Goal: Information Seeking & Learning: Learn about a topic

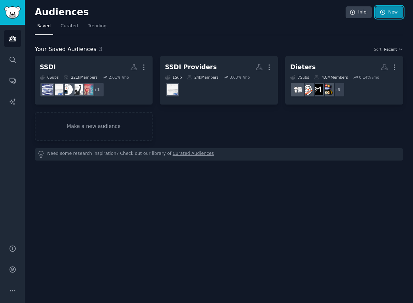
click at [392, 10] on link "New" at bounding box center [389, 12] width 28 height 12
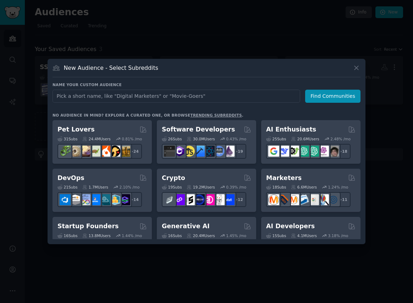
click at [214, 98] on input "text" at bounding box center [177, 96] width 248 height 13
type input "Intuit"
click at [325, 91] on button "Find Communities" at bounding box center [332, 96] width 55 height 13
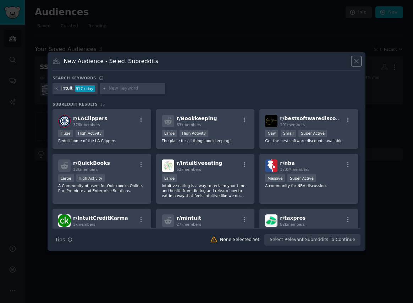
click at [354, 61] on icon at bounding box center [356, 60] width 7 height 7
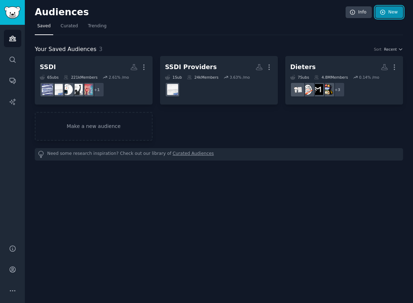
click at [389, 12] on link "New" at bounding box center [389, 12] width 28 height 12
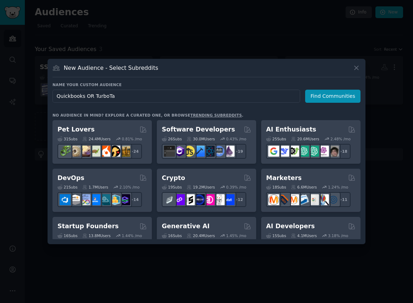
type input "Quickbooks OR TurboTax"
click button "Find Communities" at bounding box center [332, 96] width 55 height 13
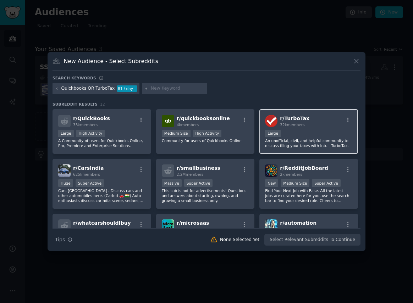
click at [305, 128] on div "r/ TurboTax 32k members Large An unofficial, civil, and helpful community to di…" at bounding box center [308, 131] width 99 height 45
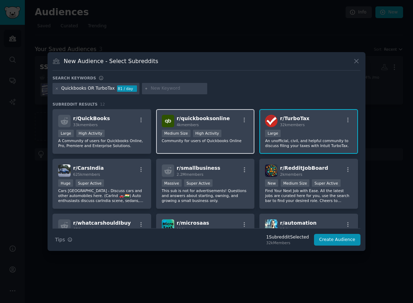
click at [233, 120] on div "r/ quickbooksonline 4k members" at bounding box center [205, 121] width 87 height 12
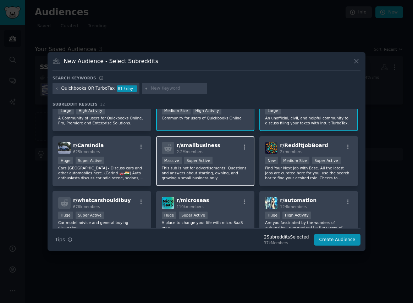
scroll to position [22, 0]
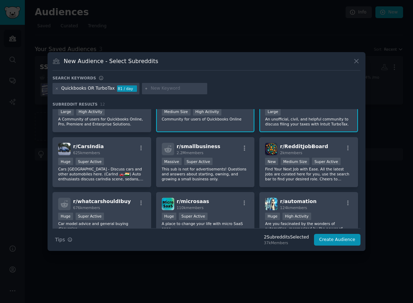
click at [58, 91] on div at bounding box center [57, 89] width 4 height 6
click at [57, 88] on icon at bounding box center [57, 89] width 4 height 4
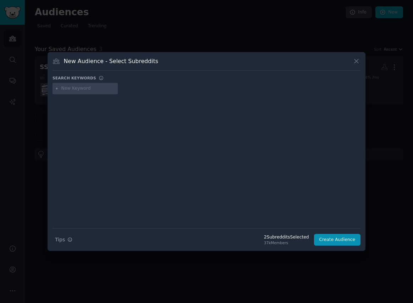
click at [70, 89] on input "text" at bounding box center [88, 89] width 54 height 6
type input "quickbooks"
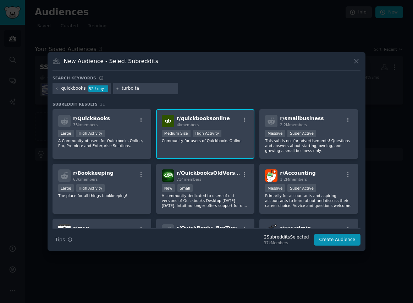
type input "turbo tax"
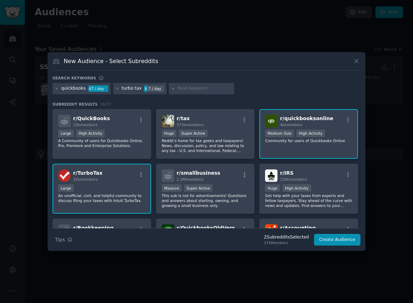
click at [133, 89] on div "turbo tax" at bounding box center [132, 89] width 20 height 6
click at [132, 86] on div "turbo tax" at bounding box center [132, 89] width 20 height 6
click at [116, 88] on icon at bounding box center [118, 89] width 4 height 4
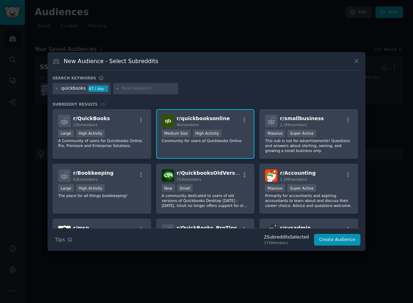
click at [154, 90] on input "text" at bounding box center [149, 89] width 54 height 6
type input "turbotax"
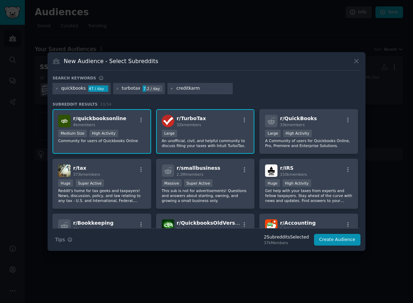
type input "creditkarma"
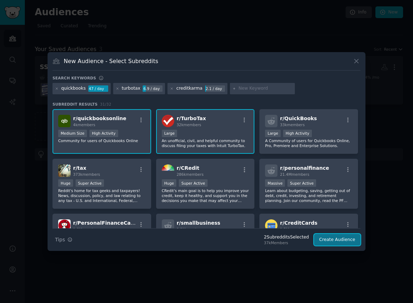
click at [334, 241] on button "Create Audience" at bounding box center [337, 240] width 47 height 12
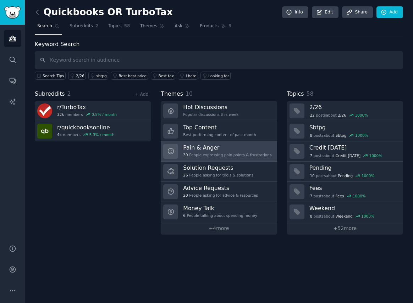
click at [236, 150] on h3 "Pain & Anger" at bounding box center [227, 147] width 88 height 7
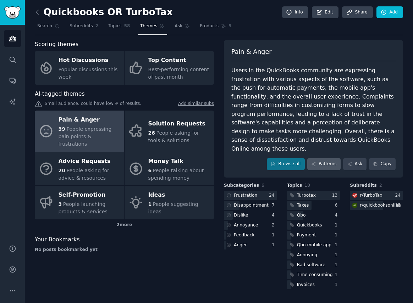
click at [325, 158] on link "Patterns" at bounding box center [323, 164] width 33 height 12
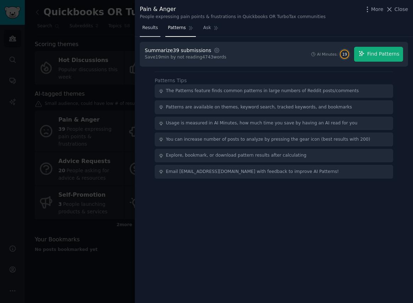
click at [152, 31] on link "Results" at bounding box center [150, 29] width 21 height 15
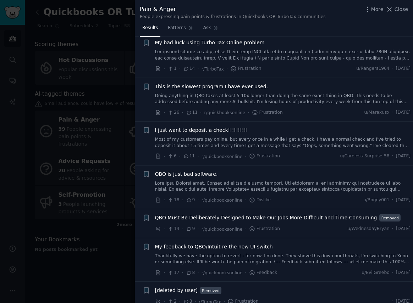
scroll to position [713, 0]
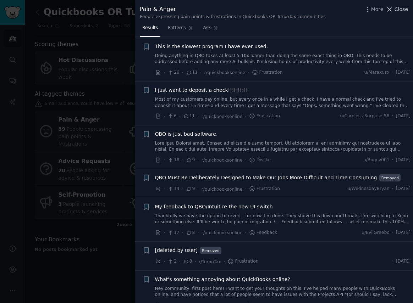
click at [398, 11] on span "Close" at bounding box center [401, 9] width 13 height 7
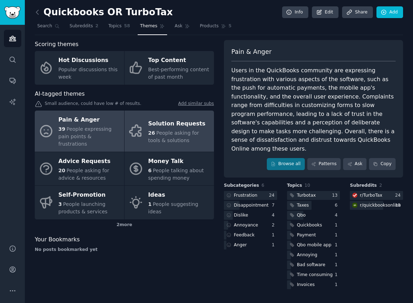
click at [161, 130] on span "People asking for tools & solutions" at bounding box center [173, 136] width 51 height 13
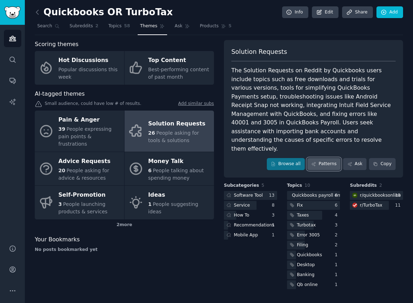
click at [326, 158] on link "Patterns" at bounding box center [323, 164] width 33 height 12
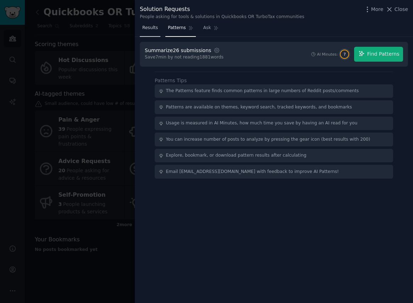
click at [156, 31] on link "Results" at bounding box center [150, 29] width 21 height 15
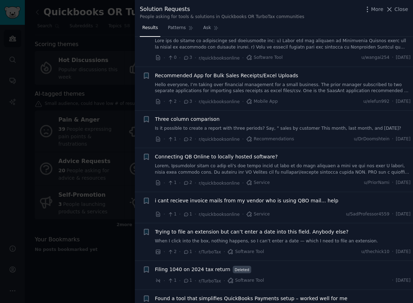
scroll to position [540, 0]
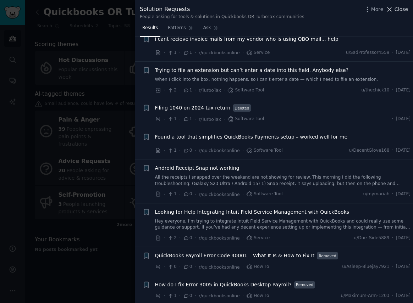
click at [401, 12] on span "Close" at bounding box center [401, 9] width 13 height 7
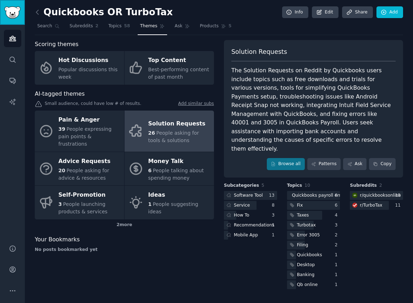
click at [15, 19] on link "Sidebar" at bounding box center [12, 12] width 25 height 25
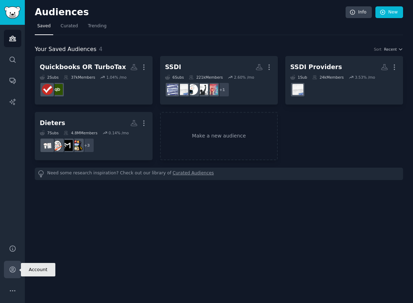
click at [17, 274] on link "Account" at bounding box center [12, 269] width 17 height 17
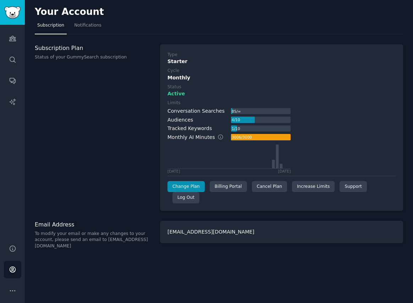
click at [308, 110] on div "Limits Conversation Searches 85 / ∞ Audiences 4 / 10 Tracked Keywords 1 / 10 Mo…" at bounding box center [281, 136] width 228 height 73
click at [194, 188] on link "Change Plan" at bounding box center [185, 186] width 37 height 11
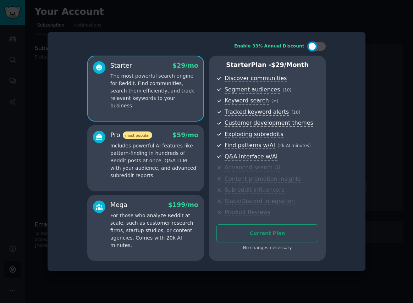
click at [177, 151] on p "Includes powerful AI features like pattern-finding in hundreds of Reddit posts …" at bounding box center [154, 160] width 88 height 37
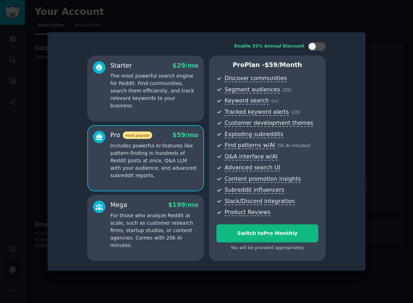
click at [154, 98] on p "The most powerful search engine for Reddit. Find communities, search them effic…" at bounding box center [154, 90] width 88 height 37
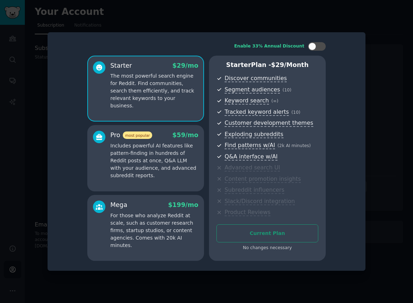
click at [173, 9] on div at bounding box center [206, 151] width 413 height 303
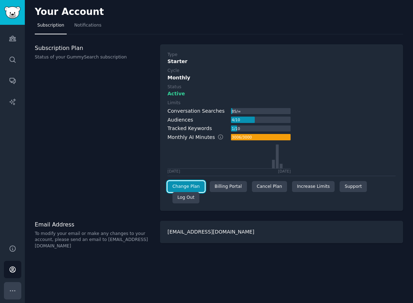
click at [13, 291] on icon "Sidebar" at bounding box center [12, 290] width 7 height 7
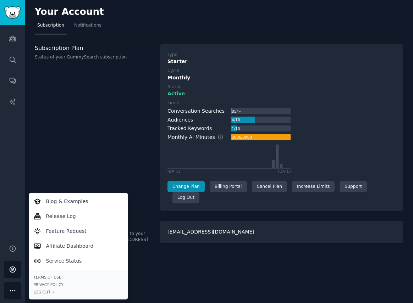
click at [39, 292] on div "Log Out →" at bounding box center [78, 292] width 89 height 5
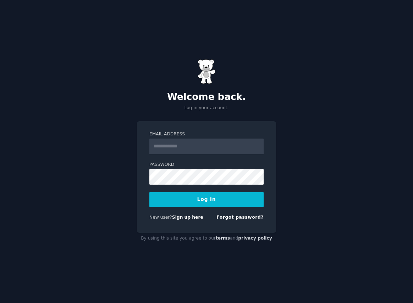
click at [201, 148] on input "Email Address" at bounding box center [206, 147] width 114 height 16
click at [180, 148] on input "Email Address" at bounding box center [206, 147] width 114 height 16
type input "**********"
click at [149, 192] on button "Log In" at bounding box center [206, 199] width 114 height 15
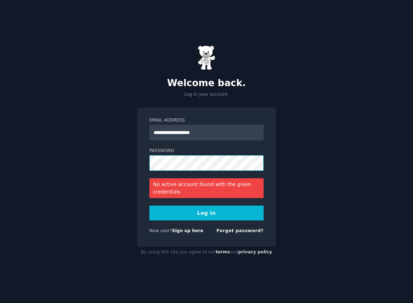
click at [146, 164] on div "**********" at bounding box center [206, 176] width 139 height 139
click at [149, 206] on button "Log In" at bounding box center [206, 213] width 114 height 15
click at [135, 162] on div "**********" at bounding box center [206, 151] width 413 height 303
click at [149, 206] on button "Log In" at bounding box center [206, 213] width 114 height 15
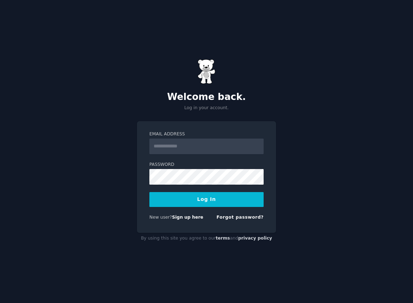
click at [171, 148] on input "Email Address" at bounding box center [206, 147] width 114 height 16
type input "**********"
click at [149, 192] on button "Log In" at bounding box center [206, 199] width 114 height 15
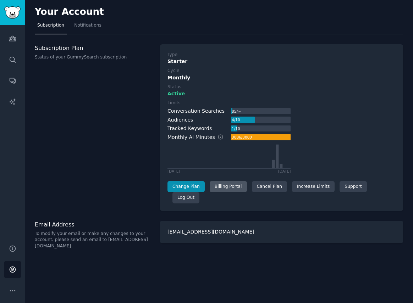
click at [237, 187] on div "Billing Portal" at bounding box center [228, 186] width 37 height 11
click at [207, 222] on div "[EMAIL_ADDRESS][DOMAIN_NAME]" at bounding box center [281, 232] width 243 height 22
click at [307, 186] on link "Increase Limits" at bounding box center [313, 186] width 43 height 11
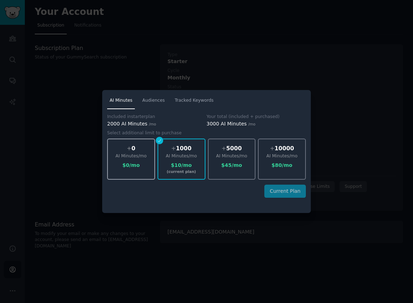
click at [144, 165] on div "$ 0 /mo" at bounding box center [131, 165] width 46 height 7
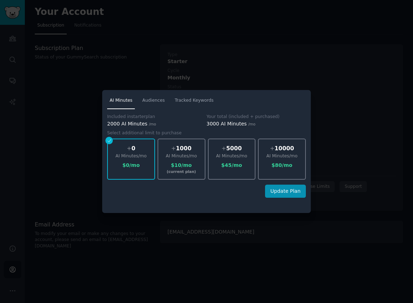
click at [126, 77] on div at bounding box center [206, 151] width 413 height 303
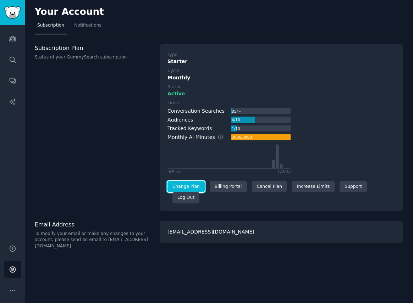
click at [192, 184] on link "Change Plan" at bounding box center [185, 186] width 37 height 11
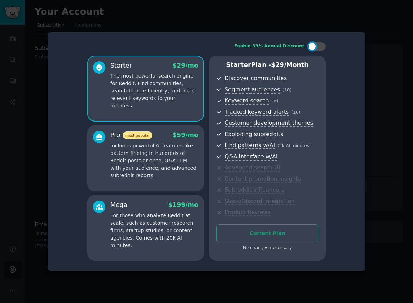
click at [165, 152] on p "Includes powerful AI features like pattern-finding in hundreds of Reddit posts …" at bounding box center [154, 160] width 88 height 37
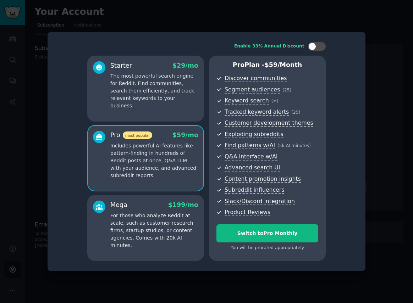
click at [152, 101] on p "The most powerful search engine for Reddit. Find communities, search them effic…" at bounding box center [154, 90] width 88 height 37
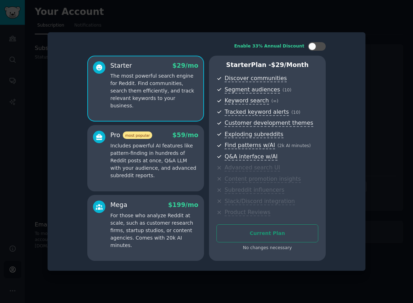
click at [162, 146] on p "Includes powerful AI features like pattern-finding in hundreds of Reddit posts …" at bounding box center [154, 160] width 88 height 37
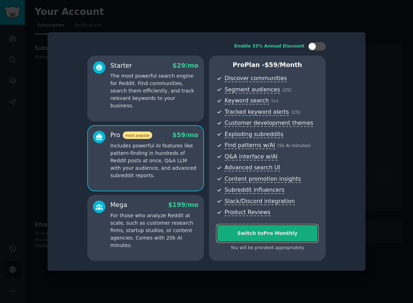
click at [263, 234] on div "Switch to Pro Monthly" at bounding box center [267, 233] width 101 height 7
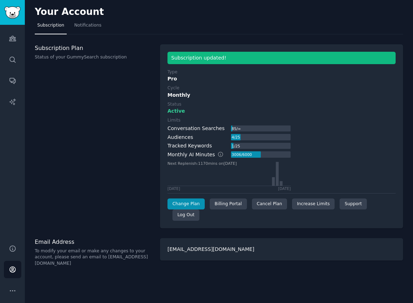
click at [219, 114] on div "Active" at bounding box center [281, 110] width 228 height 7
click at [11, 36] on icon "Sidebar" at bounding box center [12, 38] width 7 height 7
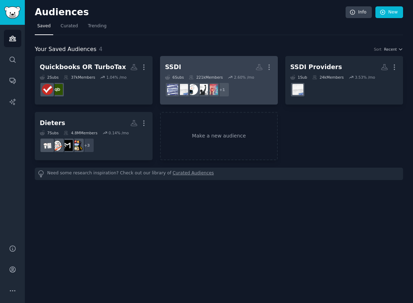
click at [171, 64] on div "SSDI" at bounding box center [173, 67] width 16 height 9
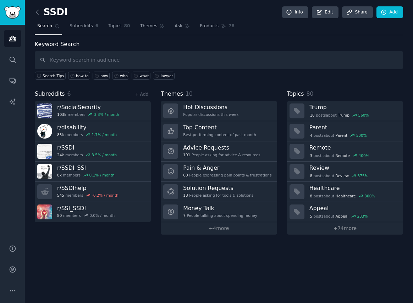
click at [50, 9] on h2 "SSDI" at bounding box center [51, 12] width 33 height 11
click at [40, 11] on icon at bounding box center [37, 12] width 7 height 7
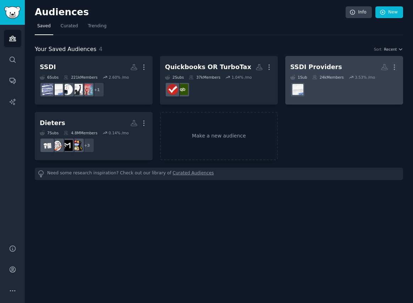
click at [305, 66] on div "SSDI Providers" at bounding box center [316, 67] width 52 height 9
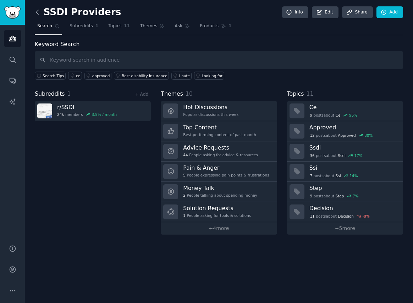
click at [39, 13] on icon at bounding box center [37, 12] width 7 height 7
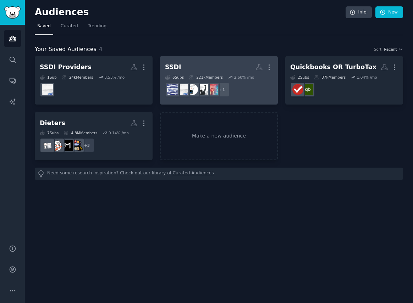
click at [180, 66] on h2 "SSDI More" at bounding box center [219, 67] width 108 height 12
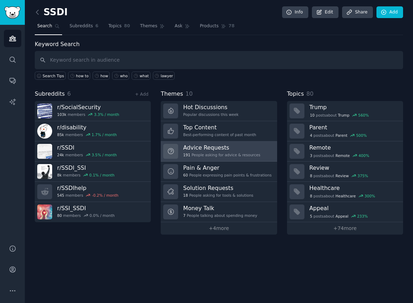
click at [224, 151] on h3 "Advice Requests" at bounding box center [221, 147] width 77 height 7
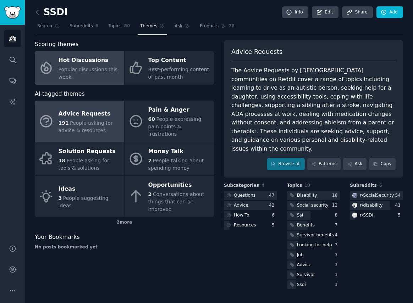
click at [98, 74] on div "Popular discussions this week" at bounding box center [90, 73] width 62 height 15
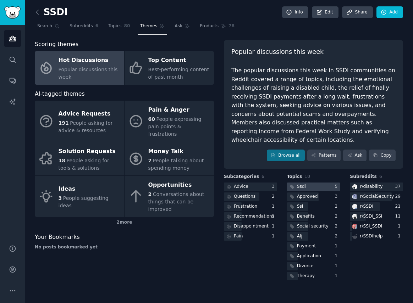
click at [307, 183] on div at bounding box center [313, 187] width 53 height 9
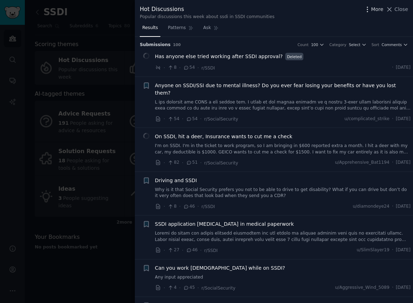
click at [378, 10] on span "More" at bounding box center [377, 9] width 12 height 7
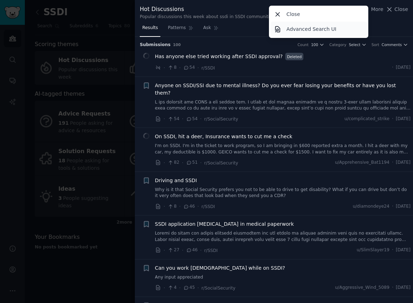
click at [333, 31] on p "Advanced Search UI" at bounding box center [311, 29] width 50 height 7
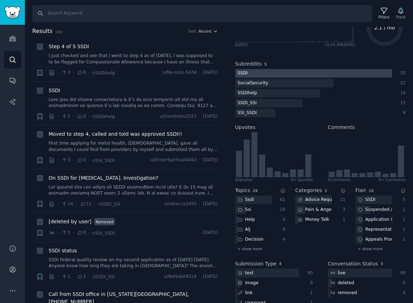
scroll to position [83, 0]
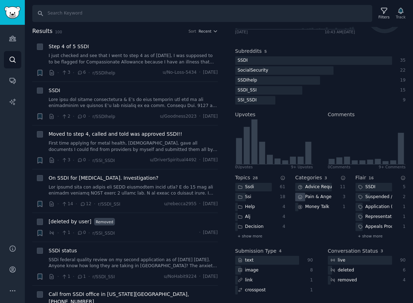
click at [310, 195] on div "Pain & Anger" at bounding box center [313, 197] width 37 height 9
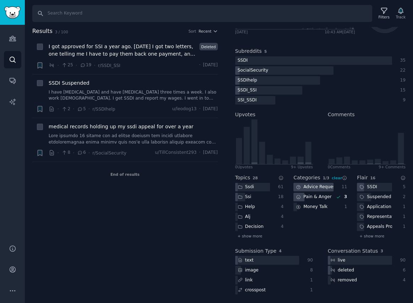
click at [311, 190] on div "Advice Requests" at bounding box center [313, 187] width 40 height 9
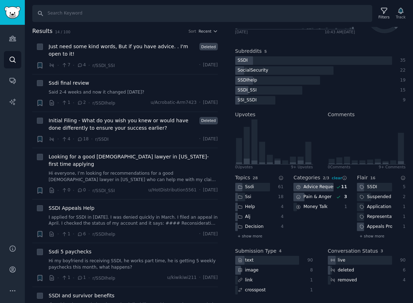
click at [287, 271] on div "image" at bounding box center [267, 270] width 64 height 9
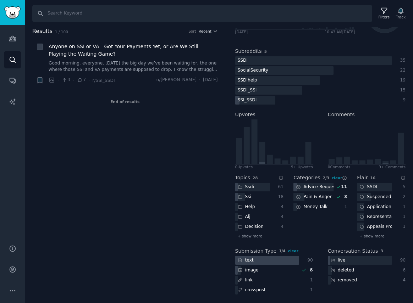
click at [286, 261] on div at bounding box center [267, 260] width 64 height 9
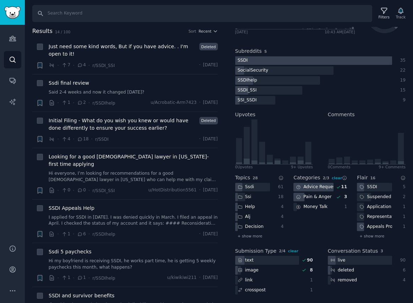
click at [285, 59] on div at bounding box center [313, 60] width 157 height 9
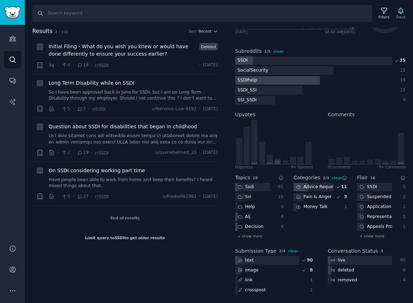
click at [297, 82] on div at bounding box center [277, 80] width 85 height 9
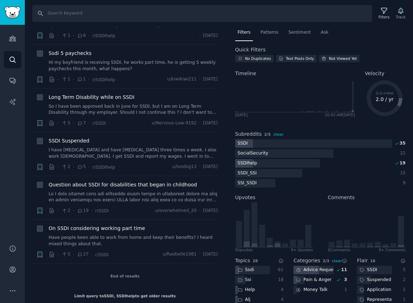
scroll to position [0, 0]
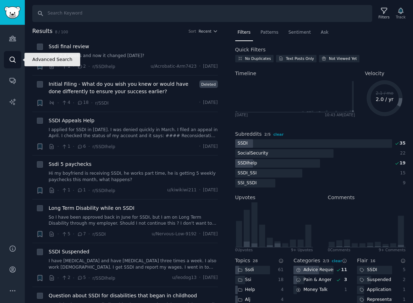
click at [11, 59] on icon "Sidebar" at bounding box center [12, 59] width 7 height 7
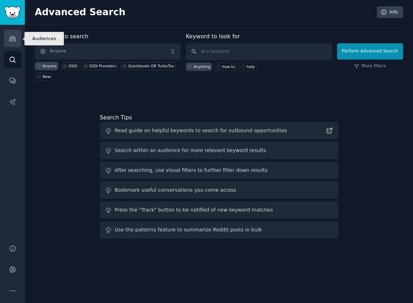
click at [15, 35] on icon "Sidebar" at bounding box center [12, 38] width 7 height 7
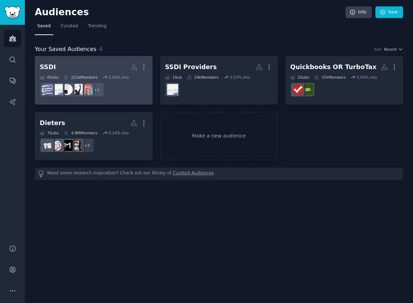
click at [84, 75] on div "221k Members" at bounding box center [81, 77] width 34 height 5
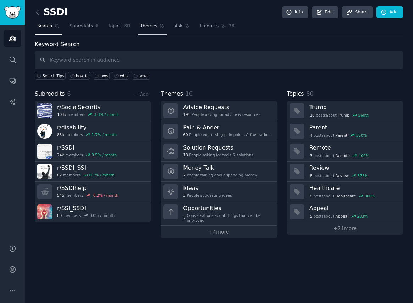
click at [150, 29] on link "Themes" at bounding box center [153, 28] width 30 height 15
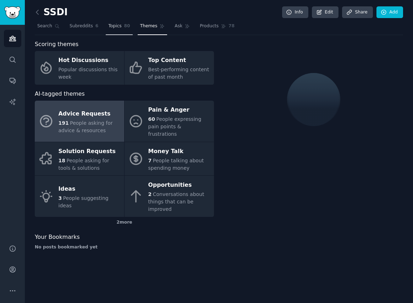
click at [119, 28] on span "Topics" at bounding box center [114, 26] width 13 height 6
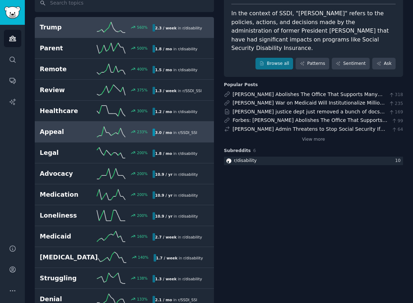
scroll to position [66, 0]
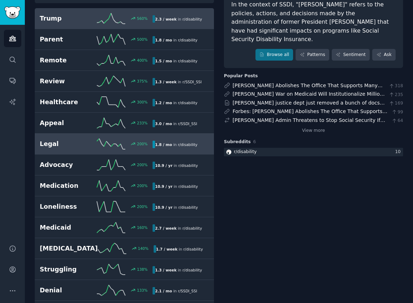
click at [81, 145] on h2 "Legal" at bounding box center [68, 144] width 56 height 9
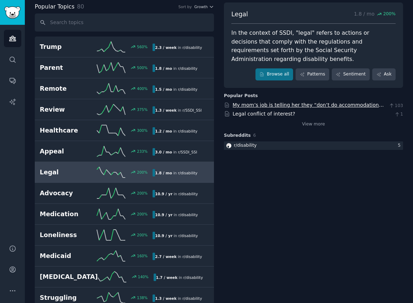
scroll to position [54, 0]
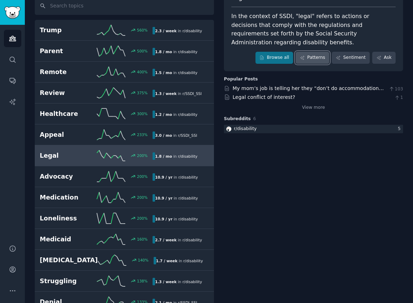
click at [309, 52] on link "Patterns" at bounding box center [312, 58] width 33 height 12
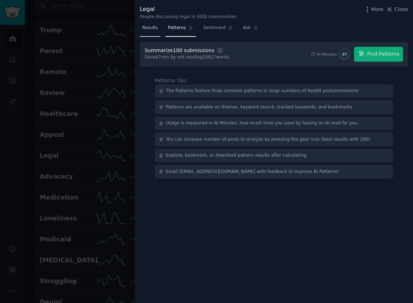
click at [153, 30] on span "Results" at bounding box center [150, 28] width 16 height 6
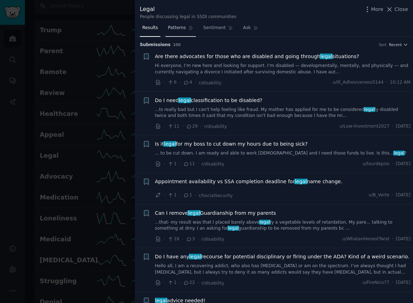
click at [185, 28] on link "Patterns" at bounding box center [180, 29] width 30 height 15
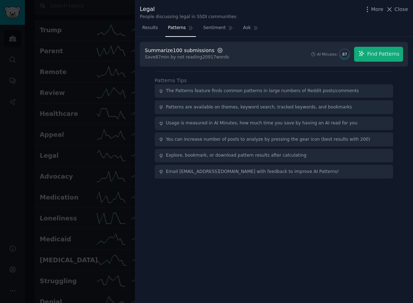
click at [217, 50] on icon "button" at bounding box center [220, 50] width 6 height 6
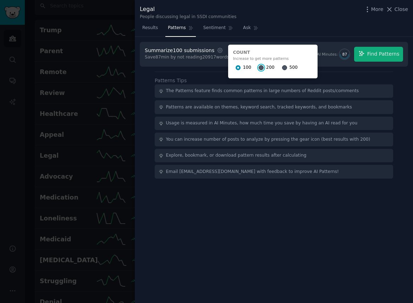
click at [259, 69] on input "200" at bounding box center [261, 67] width 5 height 5
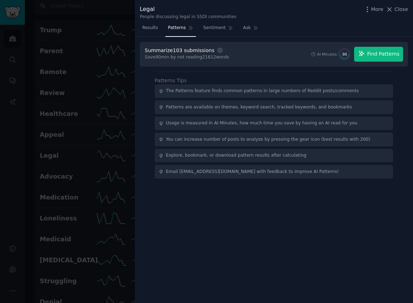
click at [370, 55] on span "Find Patterns" at bounding box center [383, 53] width 32 height 7
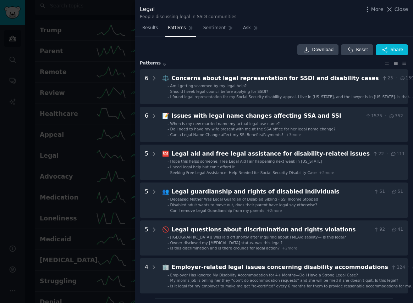
click at [402, 62] on icon at bounding box center [404, 63] width 7 height 5
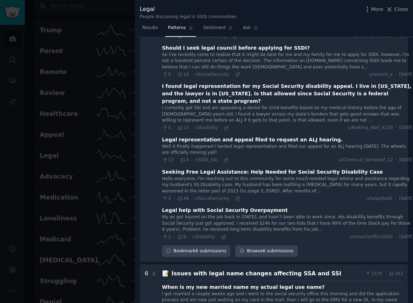
scroll to position [83, 0]
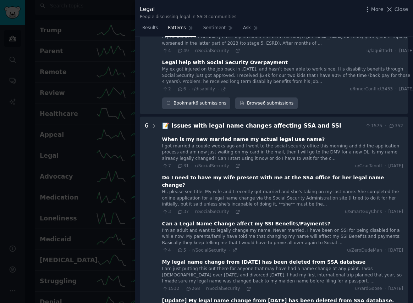
click at [266, 124] on div "Issues with legal name changes affecting SSA and SSI" at bounding box center [267, 126] width 191 height 9
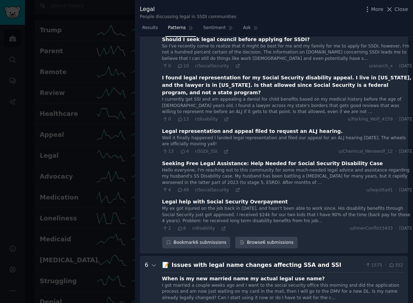
scroll to position [0, 0]
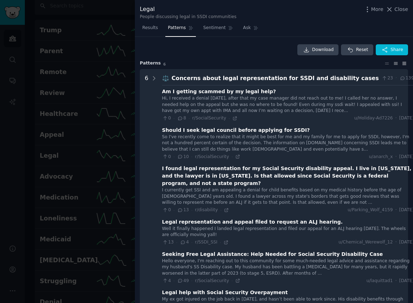
click at [392, 66] on icon at bounding box center [395, 63] width 7 height 5
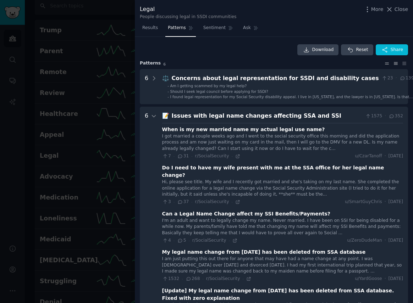
click at [383, 65] on icon at bounding box center [386, 63] width 7 height 5
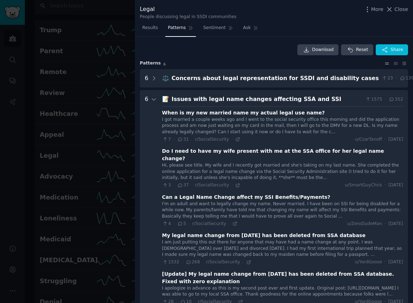
click at [385, 65] on icon at bounding box center [386, 63] width 7 height 5
click at [392, 65] on icon at bounding box center [395, 63] width 7 height 5
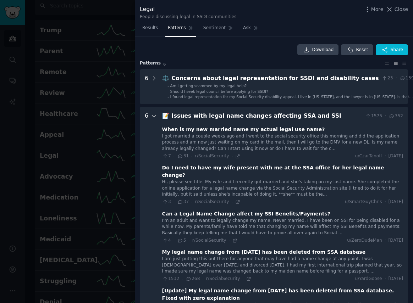
click at [155, 119] on icon at bounding box center [154, 116] width 6 height 6
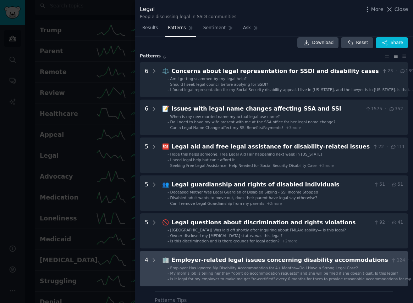
scroll to position [7, 0]
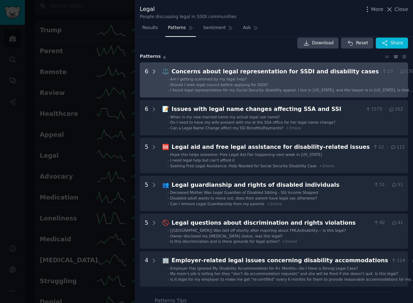
click at [155, 72] on icon at bounding box center [154, 71] width 6 height 6
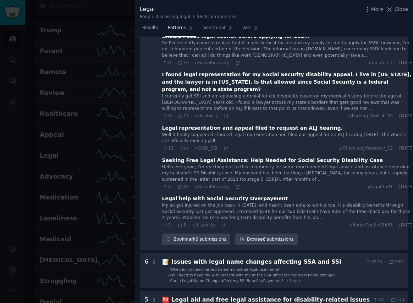
scroll to position [92, 0]
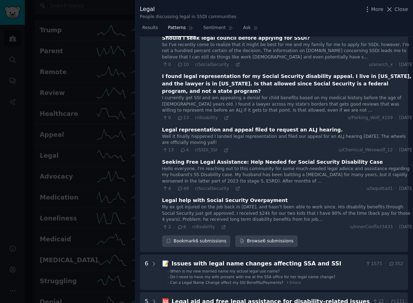
click at [181, 83] on div "I found legal representation for my Social Security disability appeal. I live i…" at bounding box center [288, 84] width 252 height 22
click at [180, 118] on icon at bounding box center [180, 118] width 6 height 5
click at [224, 119] on icon at bounding box center [226, 118] width 5 height 5
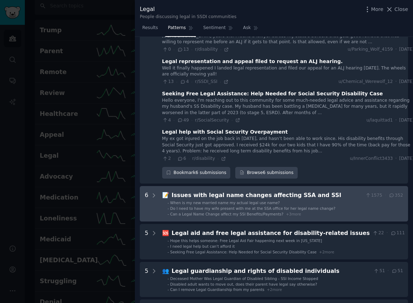
scroll to position [0, 0]
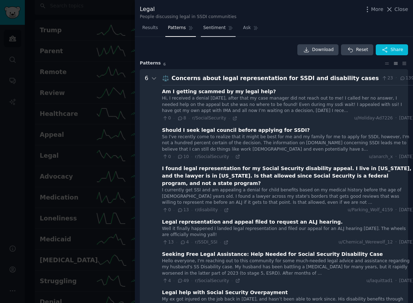
click at [215, 27] on span "Sentiment" at bounding box center [214, 28] width 22 height 6
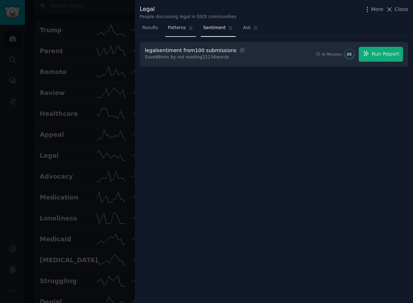
click at [176, 27] on span "Patterns" at bounding box center [177, 28] width 18 height 6
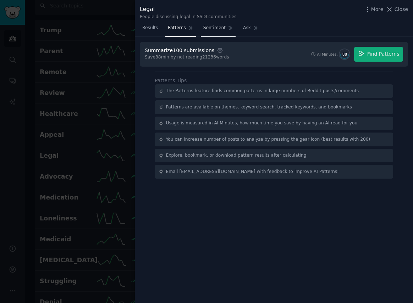
click at [213, 28] on span "Sentiment" at bounding box center [214, 28] width 22 height 6
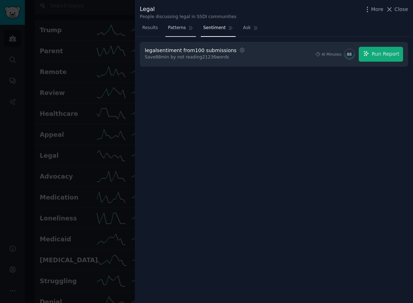
click at [174, 27] on span "Patterns" at bounding box center [177, 28] width 18 height 6
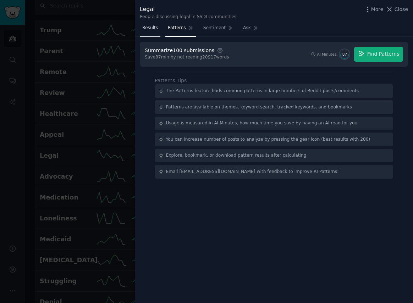
click at [155, 28] on span "Results" at bounding box center [150, 28] width 16 height 6
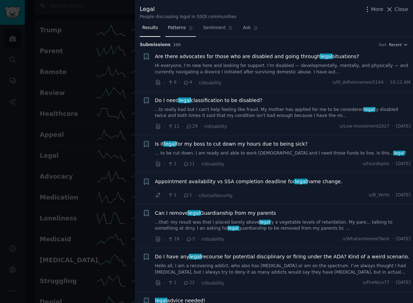
click at [178, 30] on span "Patterns" at bounding box center [177, 28] width 18 height 6
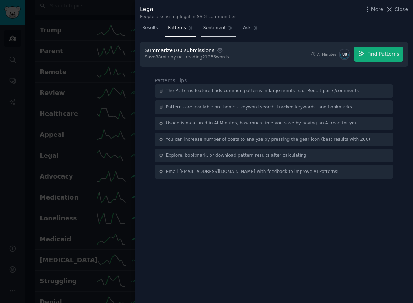
click at [214, 26] on span "Sentiment" at bounding box center [214, 28] width 22 height 6
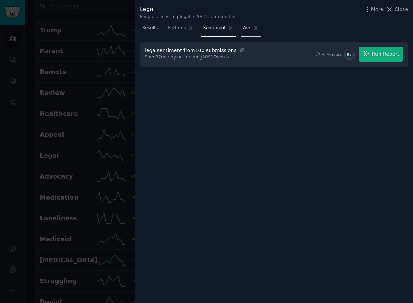
click at [243, 27] on span "Ask" at bounding box center [247, 28] width 8 height 6
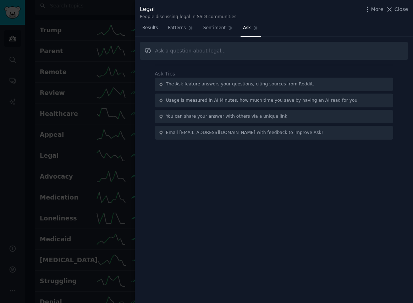
click at [210, 50] on input "text" at bounding box center [274, 51] width 268 height 18
type input "what are the biggest drivers of hesitation for people seeking legal assistance …"
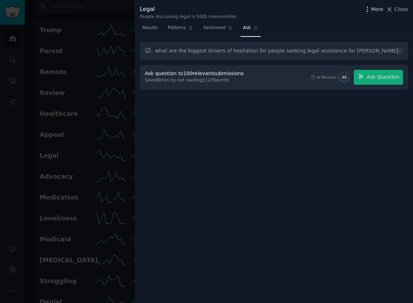
click at [375, 10] on span "More" at bounding box center [377, 9] width 12 height 7
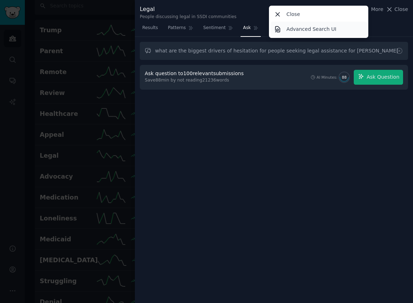
click at [336, 28] on link "Advanced Search UI" at bounding box center [318, 29] width 97 height 15
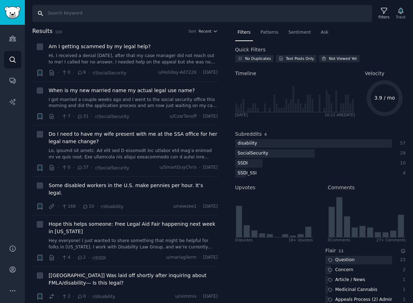
click at [211, 16] on input "Search" at bounding box center [202, 13] width 340 height 17
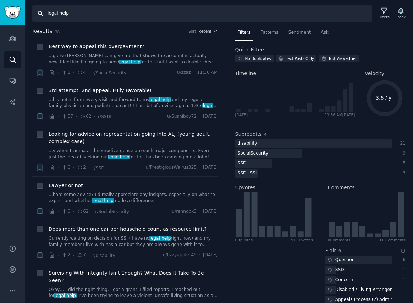
drag, startPoint x: 82, startPoint y: 17, endPoint x: 35, endPoint y: 17, distance: 46.8
click at [35, 17] on input "legal help" at bounding box center [202, 13] width 340 height 17
drag, startPoint x: 78, startPoint y: 14, endPoint x: 42, endPoint y: 14, distance: 35.8
click at [42, 14] on input "legal help" at bounding box center [202, 13] width 340 height 17
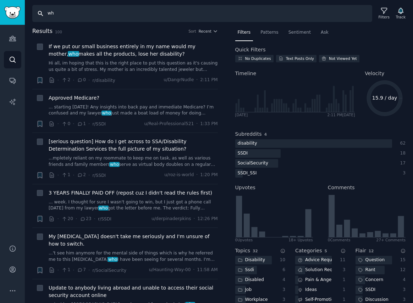
type input "w"
type input "how"
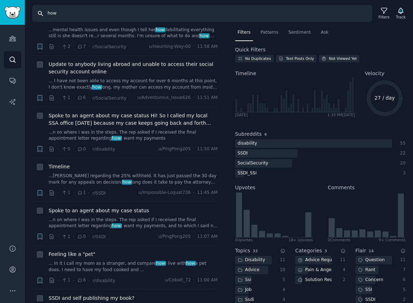
scroll to position [269, 0]
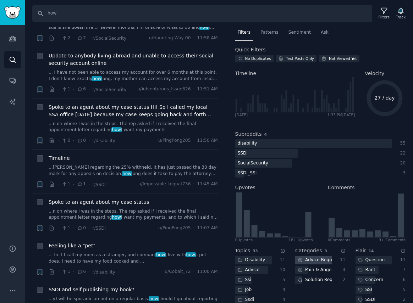
click at [317, 261] on div "Advice Requests" at bounding box center [313, 260] width 37 height 9
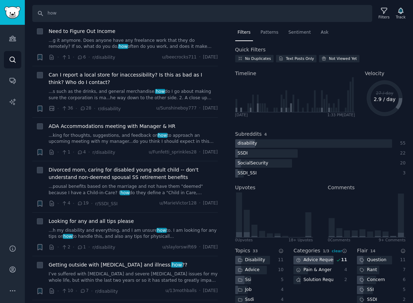
scroll to position [264, 0]
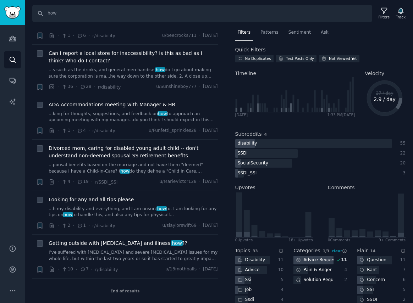
click at [311, 267] on div "Advice Requests 11 Pain & Anger 4 Solution Requests 2" at bounding box center [320, 270] width 54 height 29
click at [315, 259] on div "Advice Requests" at bounding box center [313, 260] width 40 height 9
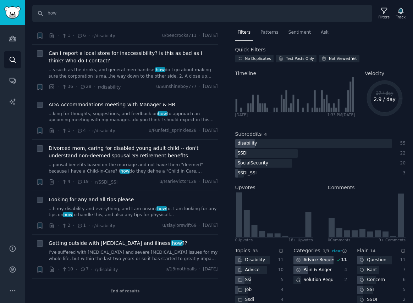
scroll to position [0, 0]
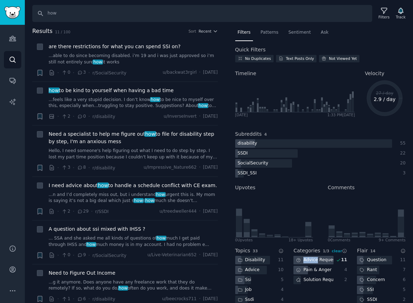
click at [315, 269] on div "Pain & Anger" at bounding box center [313, 270] width 40 height 9
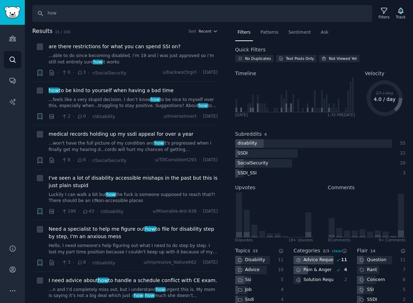
click at [317, 264] on div "Advice Requests" at bounding box center [313, 260] width 40 height 9
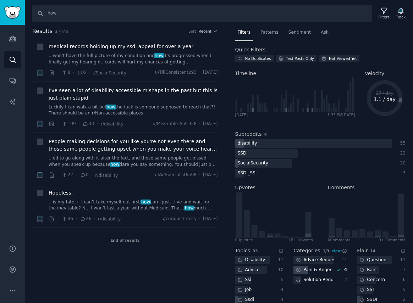
click at [317, 271] on div "Pain & Anger" at bounding box center [313, 270] width 40 height 9
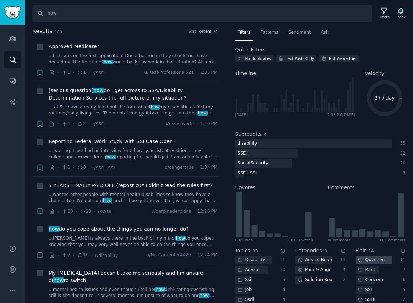
click at [372, 261] on div "Question" at bounding box center [371, 260] width 32 height 9
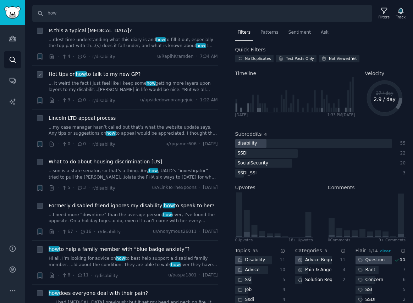
scroll to position [126, 0]
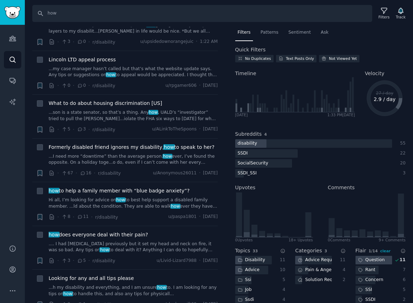
click at [368, 261] on div "Question" at bounding box center [371, 260] width 32 height 9
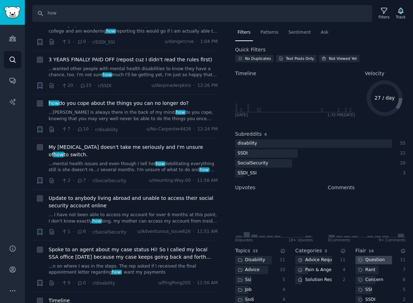
scroll to position [0, 0]
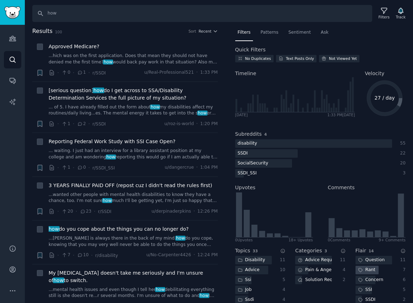
click at [373, 271] on div "Rant" at bounding box center [366, 270] width 22 height 9
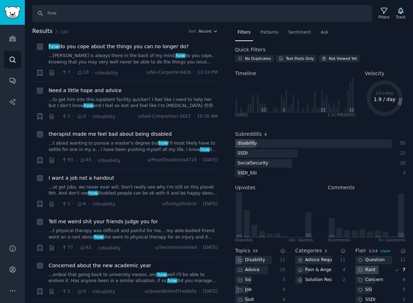
click at [373, 271] on div "Rant" at bounding box center [366, 270] width 22 height 9
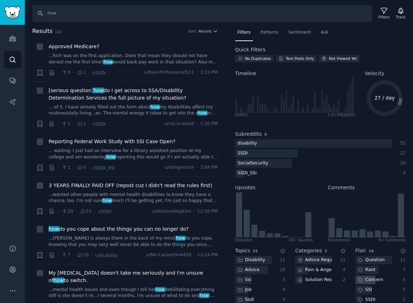
click at [374, 278] on div "Concern" at bounding box center [370, 280] width 31 height 9
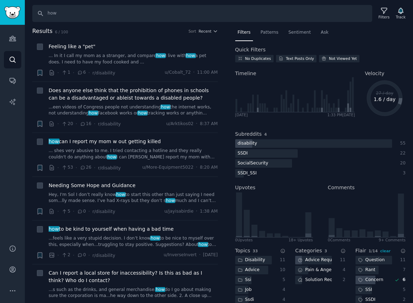
click at [374, 278] on div "Concern" at bounding box center [370, 280] width 31 height 9
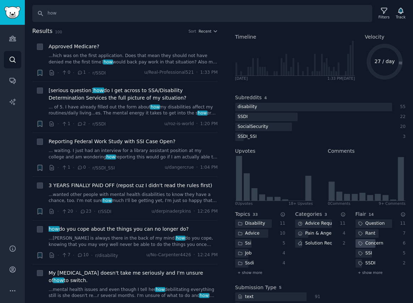
scroll to position [38, 0]
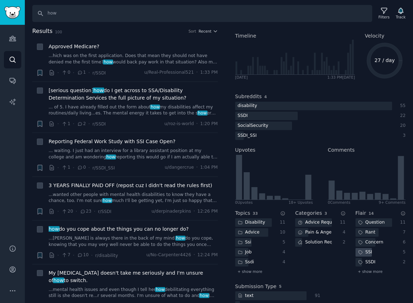
click at [374, 250] on div "SSI" at bounding box center [373, 252] width 37 height 9
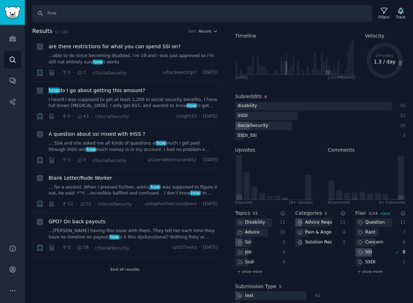
click at [374, 250] on div "SSI" at bounding box center [373, 252] width 37 height 9
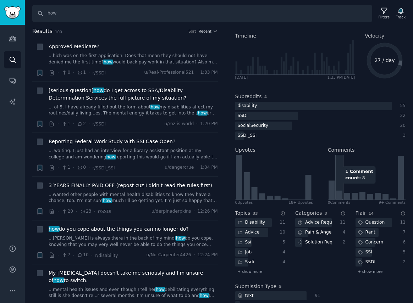
scroll to position [0, 0]
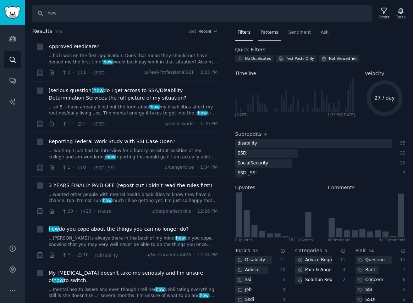
click at [269, 32] on span "Patterns" at bounding box center [269, 32] width 18 height 6
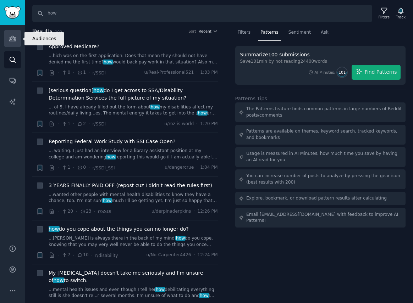
click at [15, 40] on icon "Sidebar" at bounding box center [12, 38] width 7 height 7
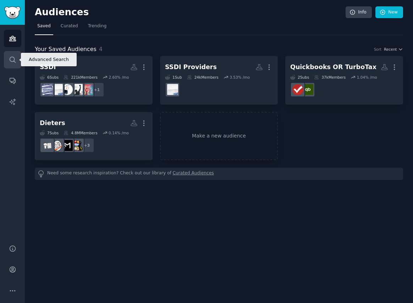
click at [13, 62] on icon "Sidebar" at bounding box center [12, 59] width 7 height 7
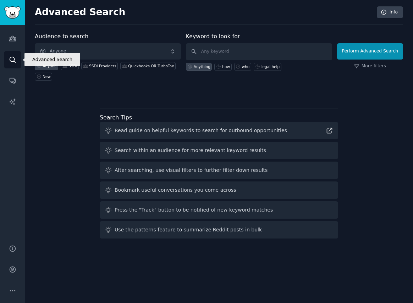
click at [13, 62] on icon "Sidebar" at bounding box center [12, 59] width 7 height 7
click at [210, 53] on input "text" at bounding box center [259, 51] width 146 height 17
click at [69, 67] on div "SSDI" at bounding box center [72, 66] width 9 height 5
click at [213, 53] on input "text" at bounding box center [259, 51] width 146 height 17
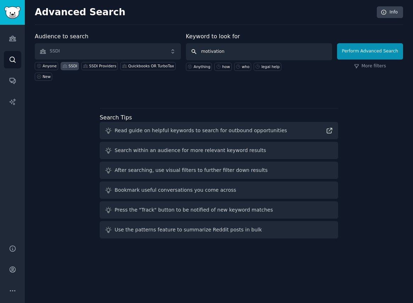
type input "motivation"
click button "Perform Advanced Search" at bounding box center [370, 51] width 66 height 16
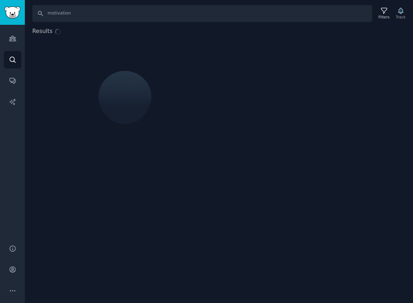
click at [213, 53] on div "Results" at bounding box center [219, 92] width 388 height 131
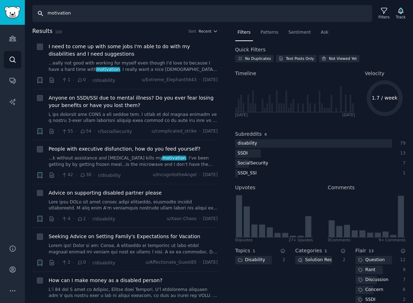
click at [103, 12] on input "motivation" at bounding box center [202, 13] width 340 height 17
drag, startPoint x: 103, startPoint y: 12, endPoint x: 53, endPoint y: 12, distance: 50.0
click at [53, 12] on input "motivation" at bounding box center [202, 13] width 340 height 17
type input "advocate"
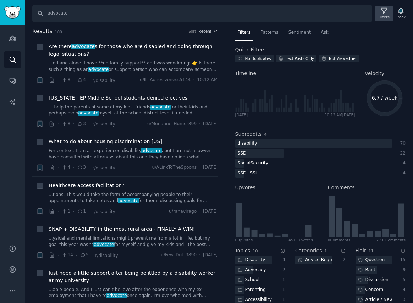
click at [384, 15] on div "Filters" at bounding box center [384, 17] width 11 height 5
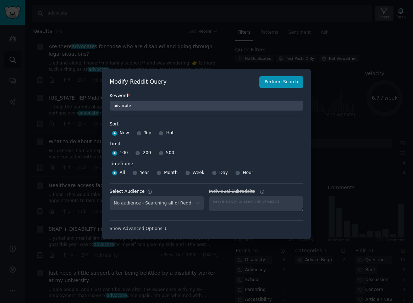
select select "db4b69fb3f"
click at [138, 134] on input "Top" at bounding box center [139, 133] width 5 height 5
radio input "true"
click at [136, 154] on input "200" at bounding box center [137, 153] width 5 height 5
radio input "true"
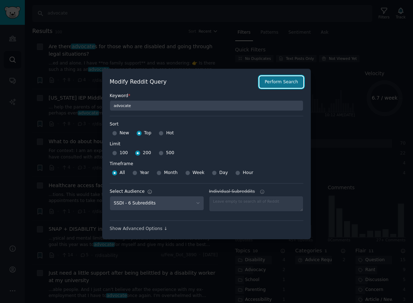
click at [282, 84] on button "Perform Search" at bounding box center [281, 82] width 44 height 12
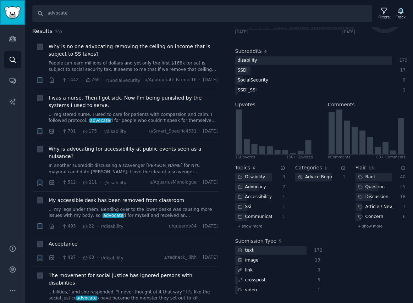
click at [15, 15] on img "Sidebar" at bounding box center [12, 12] width 16 height 12
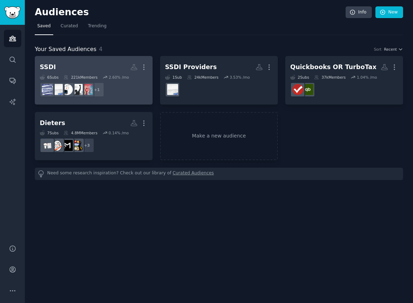
click at [89, 67] on h2 "SSDI More" at bounding box center [94, 67] width 108 height 12
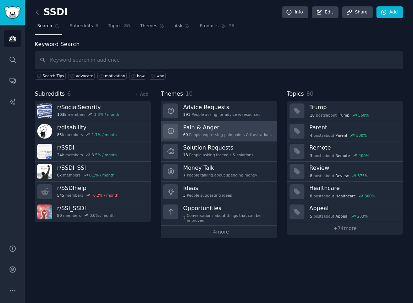
click at [245, 127] on h3 "Pain & Anger" at bounding box center [227, 127] width 88 height 7
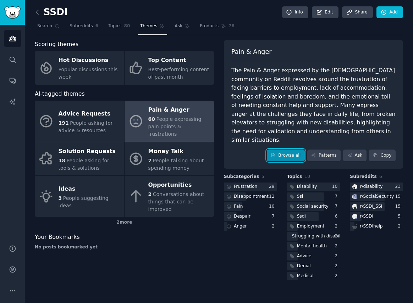
click at [294, 150] on link "Browse all" at bounding box center [286, 156] width 38 height 12
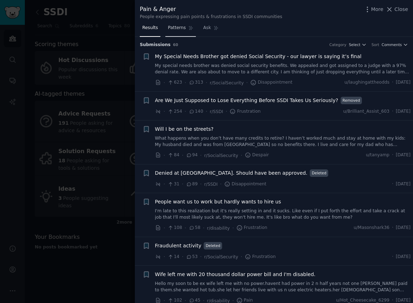
click at [181, 29] on span "Patterns" at bounding box center [177, 28] width 18 height 6
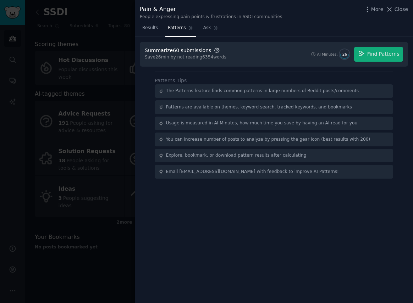
click at [215, 50] on icon "button" at bounding box center [217, 50] width 6 height 6
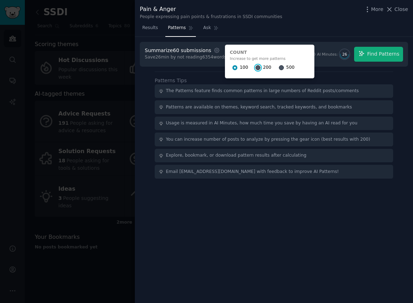
click at [255, 68] on input "200" at bounding box center [257, 67] width 5 height 5
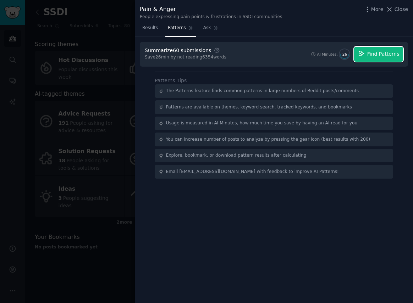
click at [369, 55] on span "Find Patterns" at bounding box center [383, 53] width 32 height 7
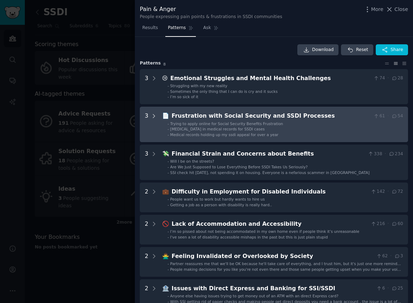
click at [152, 116] on icon at bounding box center [154, 116] width 6 height 6
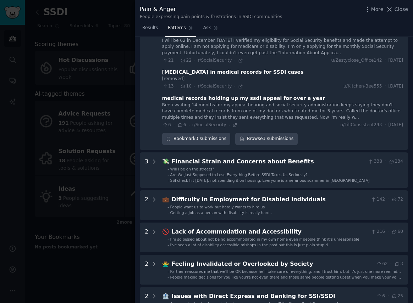
scroll to position [96, 0]
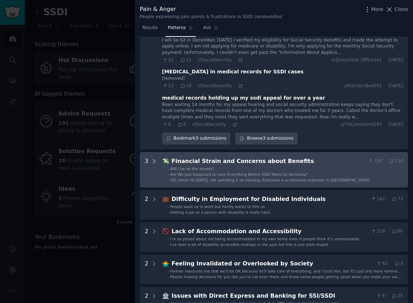
click at [154, 162] on icon at bounding box center [154, 161] width 6 height 6
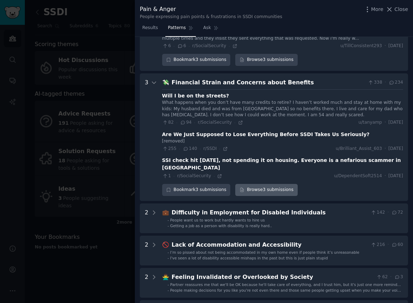
scroll to position [218, 0]
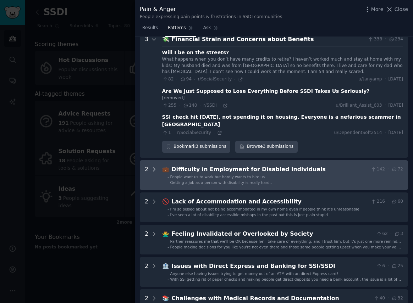
click at [154, 166] on icon at bounding box center [154, 169] width 6 height 6
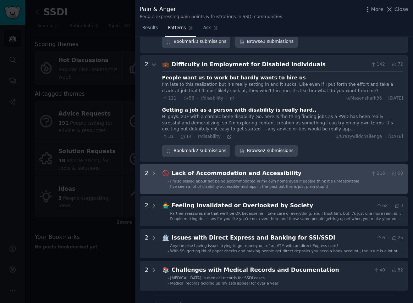
scroll to position [334, 0]
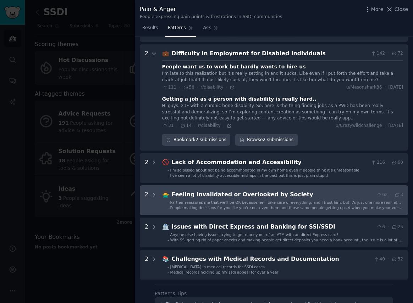
click at [232, 191] on div "Feeling Invalidated or Overlooked by Society" at bounding box center [273, 195] width 202 height 9
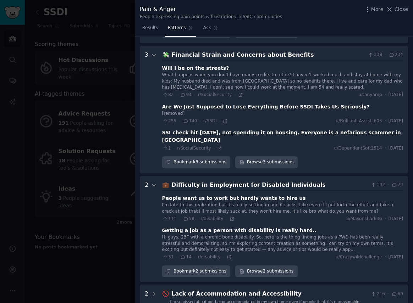
scroll to position [201, 0]
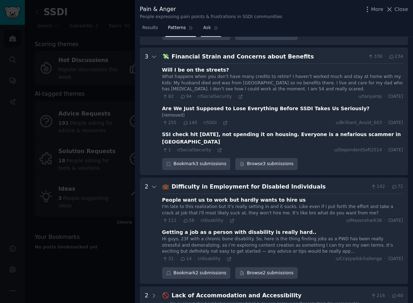
click at [204, 29] on span "Ask" at bounding box center [207, 28] width 8 height 6
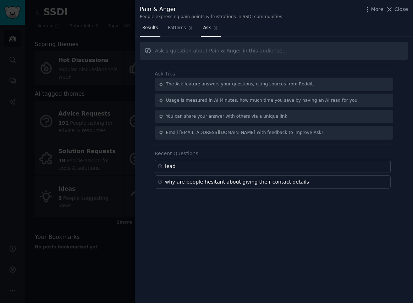
click at [153, 31] on span "Results" at bounding box center [150, 28] width 16 height 6
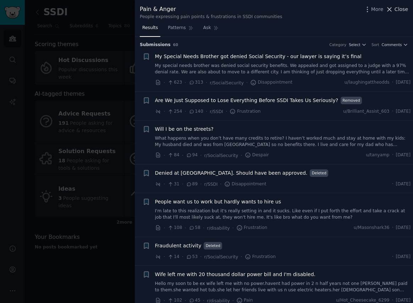
click at [399, 9] on span "Close" at bounding box center [401, 9] width 13 height 7
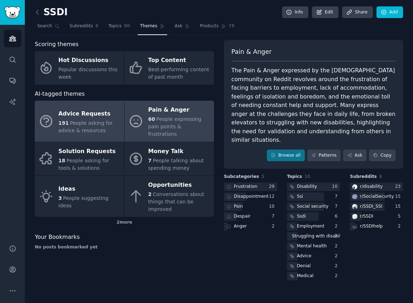
click at [88, 120] on span "People asking for advice & resources" at bounding box center [86, 126] width 54 height 13
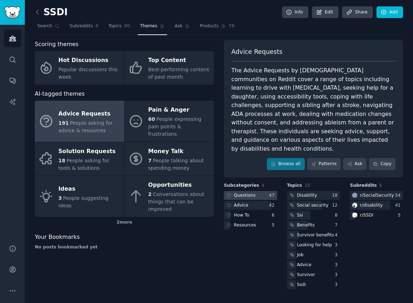
click at [252, 193] on div "Questions" at bounding box center [245, 196] width 22 height 6
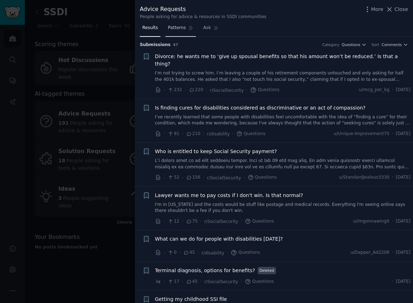
click at [179, 31] on span "Patterns" at bounding box center [177, 28] width 18 height 6
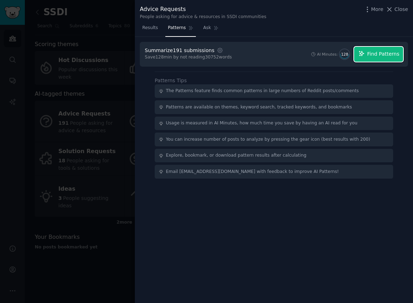
click at [368, 56] on span "Find Patterns" at bounding box center [383, 53] width 32 height 7
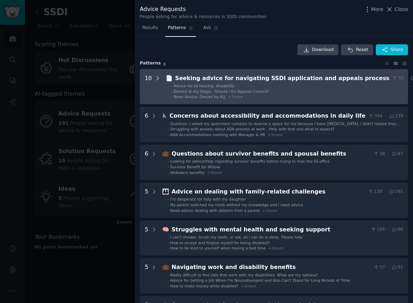
click at [159, 78] on icon at bounding box center [157, 78] width 6 height 6
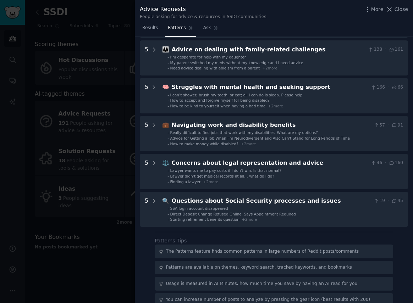
scroll to position [497, 0]
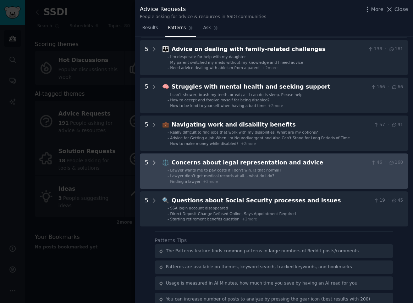
click at [156, 165] on icon at bounding box center [154, 163] width 6 height 6
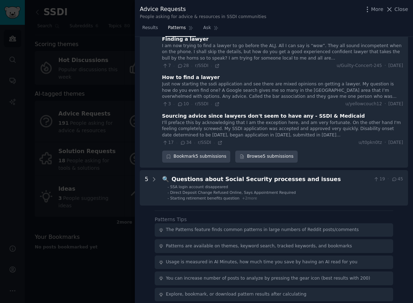
scroll to position [706, 0]
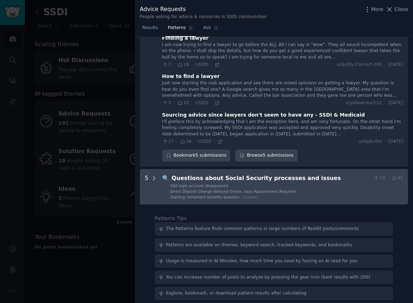
click at [154, 180] on icon at bounding box center [154, 178] width 6 height 6
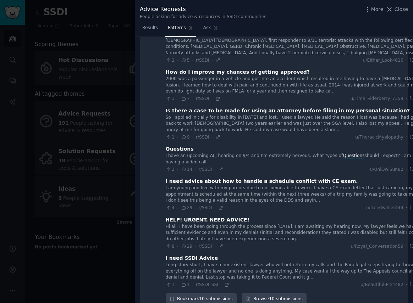
scroll to position [0, 0]
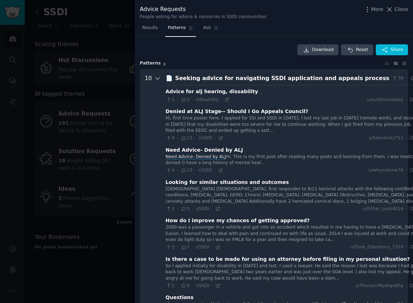
click at [156, 79] on icon at bounding box center [158, 79] width 4 height 2
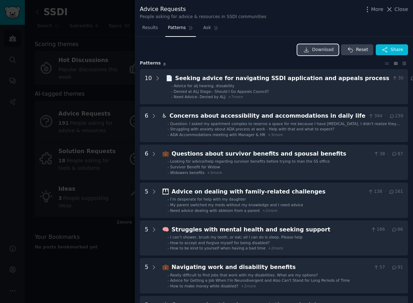
click at [316, 47] on span "Download" at bounding box center [323, 50] width 22 height 6
click at [396, 7] on span "Close" at bounding box center [401, 9] width 13 height 7
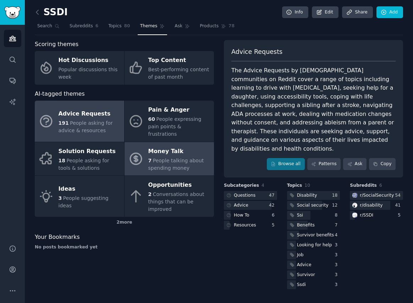
click at [180, 146] on div "Money Talk" at bounding box center [179, 151] width 62 height 11
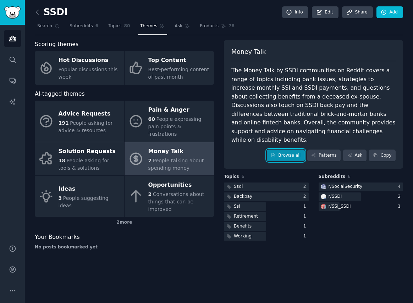
click at [293, 150] on link "Browse all" at bounding box center [286, 156] width 38 height 12
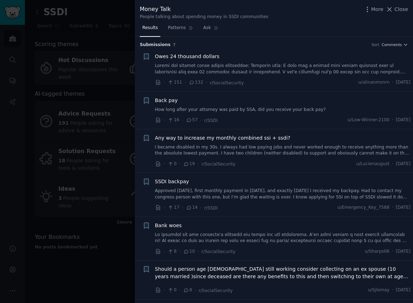
scroll to position [40, 0]
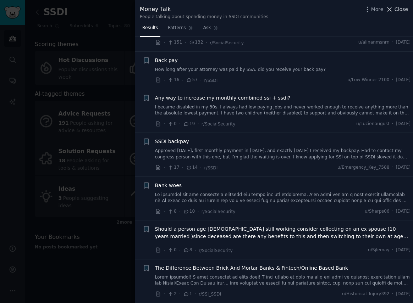
click at [399, 11] on span "Close" at bounding box center [401, 9] width 13 height 7
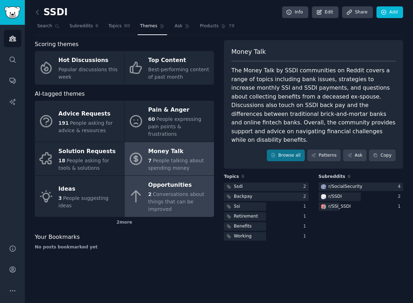
click at [185, 180] on div "Opportunities" at bounding box center [179, 185] width 62 height 11
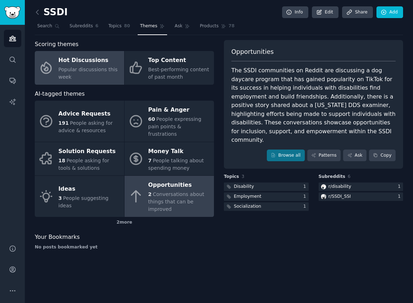
click at [60, 62] on div "Hot Discussions" at bounding box center [90, 60] width 62 height 11
